Goal: Complete application form

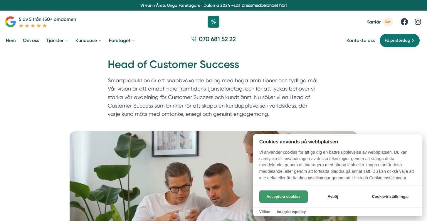
click at [291, 199] on button "Acceptera cookies" at bounding box center [284, 196] width 48 height 12
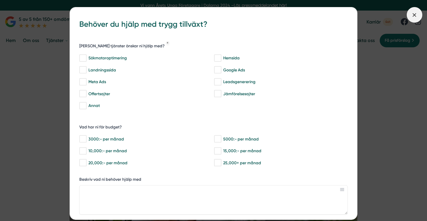
click at [419, 11] on span at bounding box center [415, 15] width 16 height 16
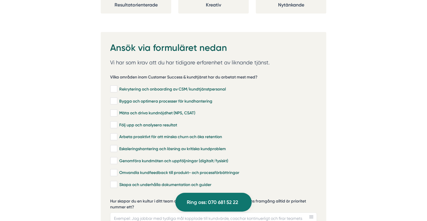
scroll to position [1180, 0]
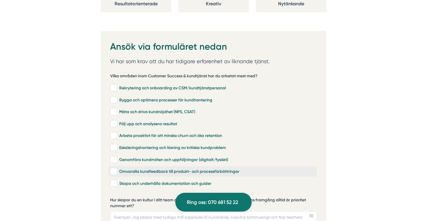
click at [114, 169] on input "Omvandla kundfeedback till produkt- och processförbättringar" at bounding box center [113, 172] width 7 height 6
checkbox input "true"
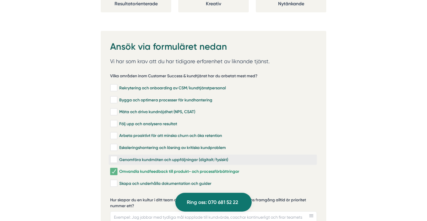
click at [115, 157] on input "Genomföra kundmöten och uppföljningar (digitalt/fysiskt)" at bounding box center [113, 160] width 7 height 6
click at [113, 157] on input "Genomföra kundmöten och uppföljningar (digitalt/fysiskt)" at bounding box center [113, 160] width 7 height 6
checkbox input "true"
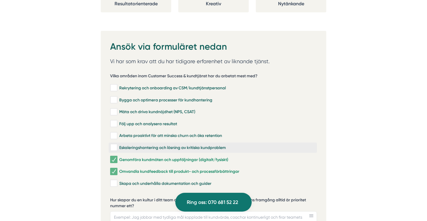
click at [113, 145] on input "Eskaleringshantering och lösning av kritiska kundproblem" at bounding box center [113, 148] width 7 height 6
checkbox input "true"
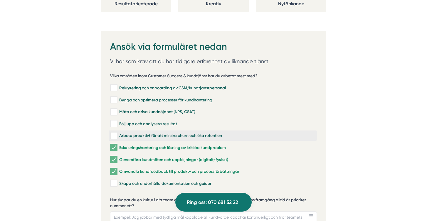
click at [115, 133] on input "Arbeta proaktivt för att minska churn och öka retention" at bounding box center [113, 136] width 7 height 6
checkbox input "true"
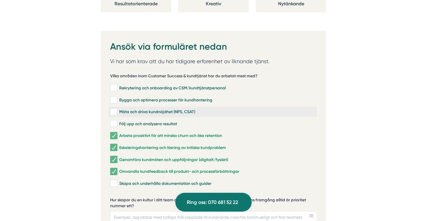
click at [113, 109] on input "Mäta och driva kundnöjdhet (NPS, CSAT)" at bounding box center [113, 112] width 7 height 6
checkbox input "true"
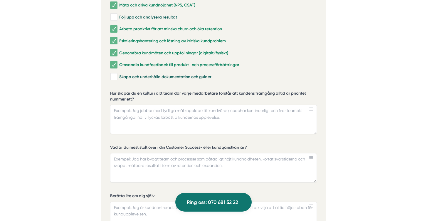
scroll to position [1286, 0]
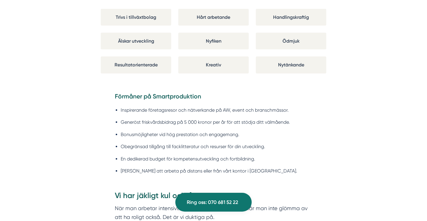
scroll to position [490, 0]
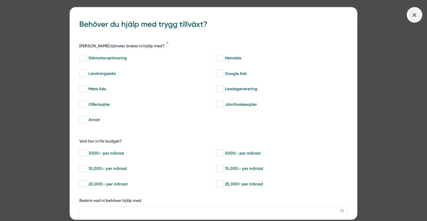
click at [414, 12] on icon at bounding box center [414, 15] width 6 height 6
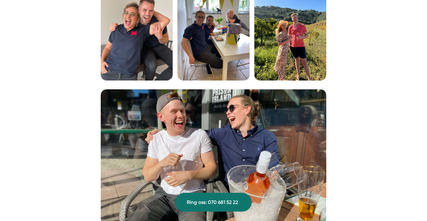
scroll to position [1289, 0]
